Goal: Information Seeking & Learning: Learn about a topic

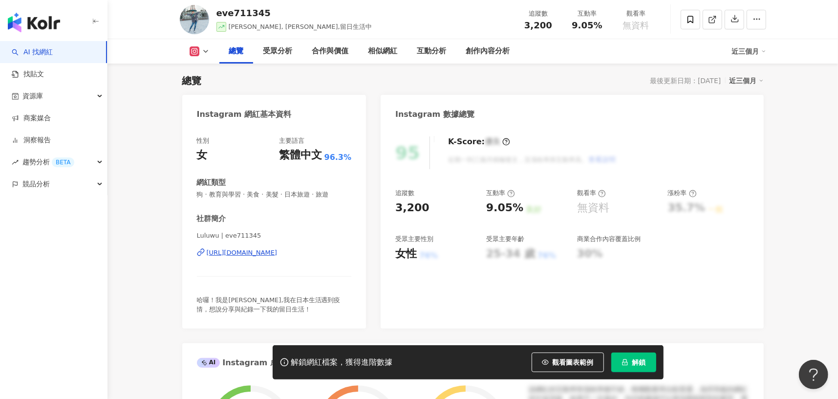
click at [223, 151] on div "性別 女 主要語言 繁體中文 96.3%" at bounding box center [274, 149] width 155 height 26
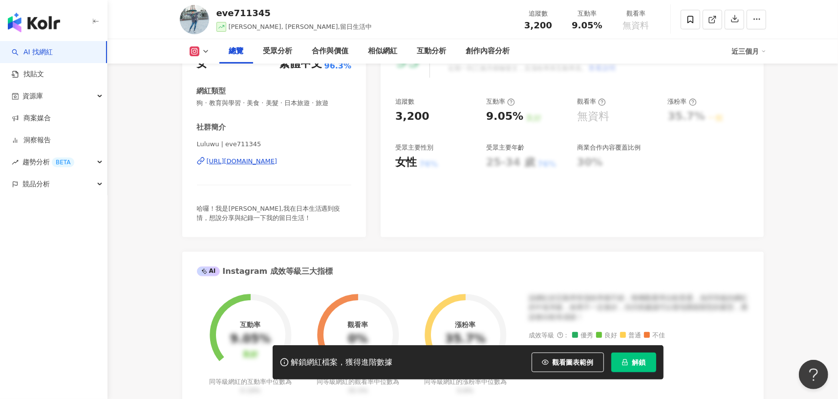
scroll to position [255, 0]
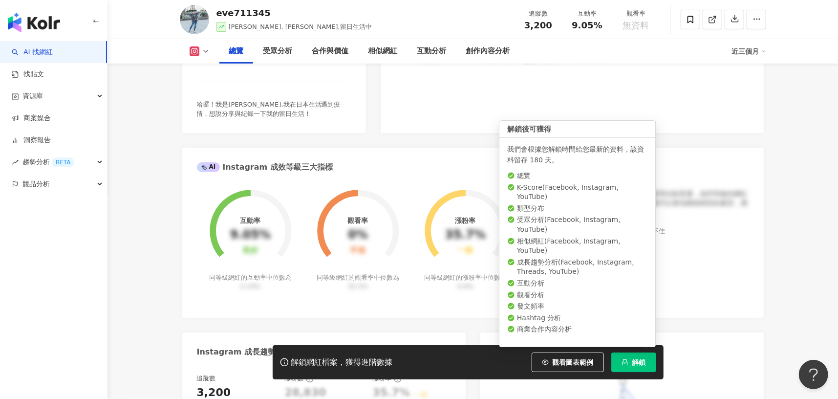
click at [631, 368] on button "解鎖" at bounding box center [634, 362] width 45 height 20
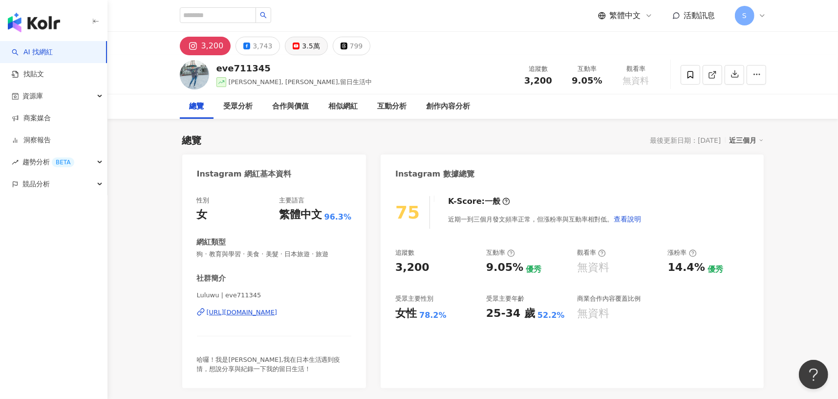
click at [285, 46] on button "3.5萬" at bounding box center [306, 46] width 43 height 19
click at [312, 44] on div "3.5萬" at bounding box center [311, 46] width 18 height 14
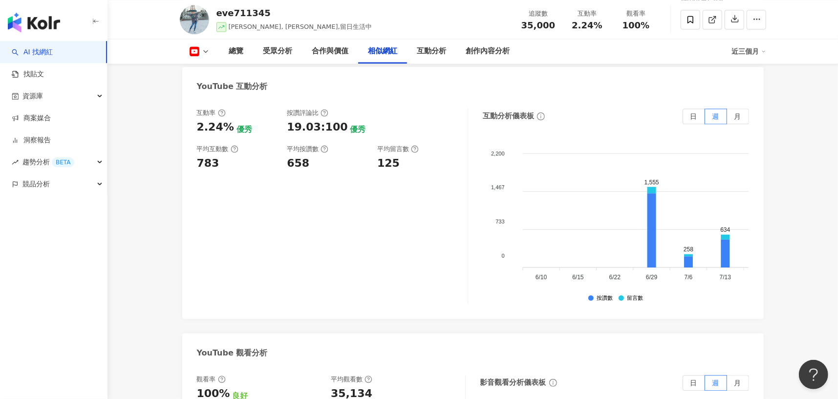
scroll to position [1906, 0]
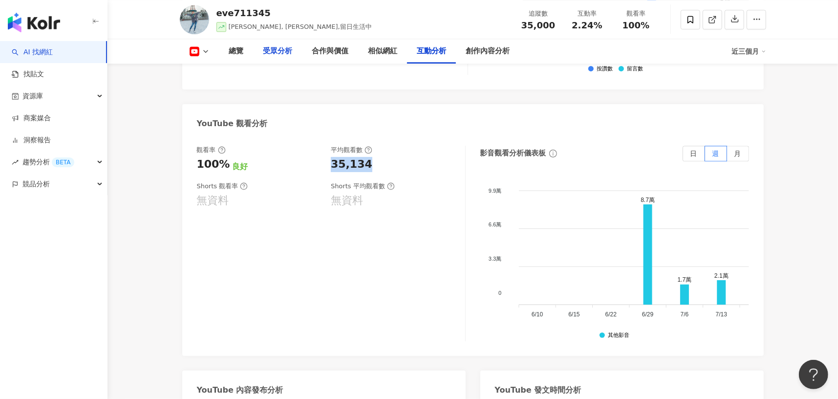
drag, startPoint x: 333, startPoint y: 123, endPoint x: 300, endPoint y: 63, distance: 68.9
click at [373, 157] on div "35,134" at bounding box center [393, 164] width 125 height 15
